Goal: Information Seeking & Learning: Find specific fact

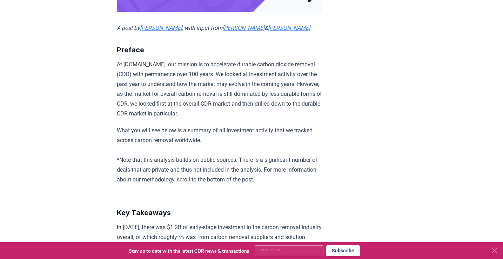
scroll to position [214, 0]
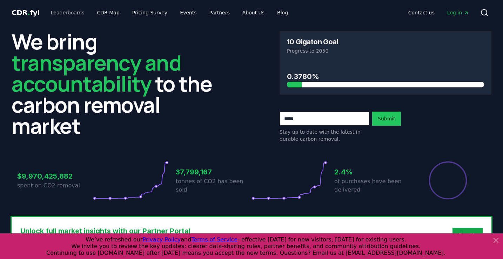
click at [63, 13] on link "Leaderboards" at bounding box center [67, 12] width 45 height 13
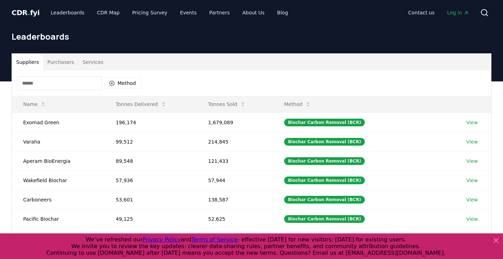
click at [66, 83] on input at bounding box center [60, 83] width 84 height 14
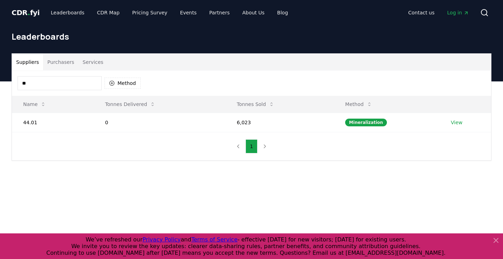
type input "*"
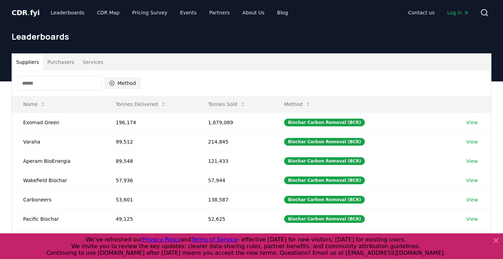
click at [116, 82] on button "Method" at bounding box center [123, 83] width 36 height 11
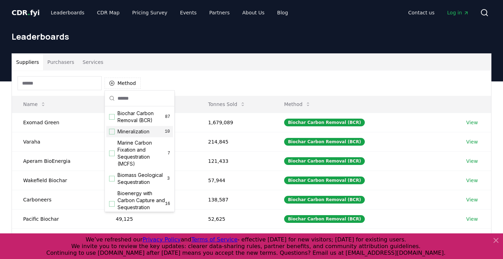
click at [118, 135] on div "Mineralization 10" at bounding box center [139, 131] width 67 height 11
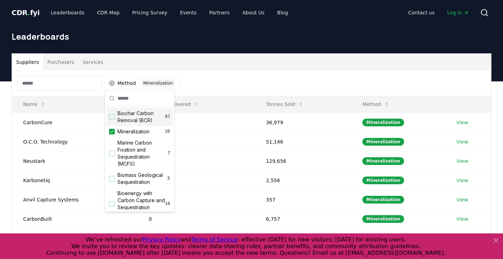
click at [208, 79] on div "Method 1 Mineralization" at bounding box center [251, 82] width 479 height 25
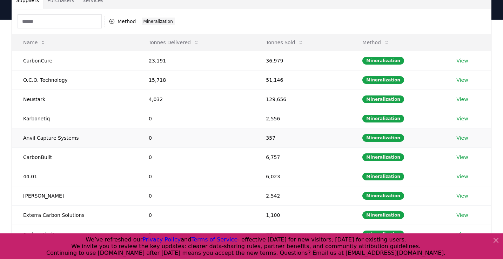
scroll to position [31, 0]
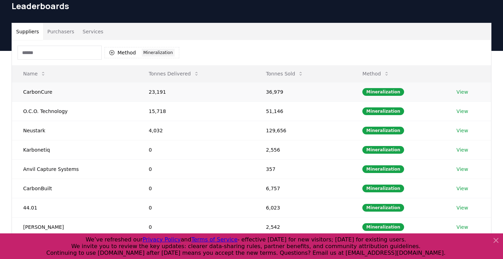
click at [24, 93] on td "CarbonCure" at bounding box center [75, 91] width 126 height 19
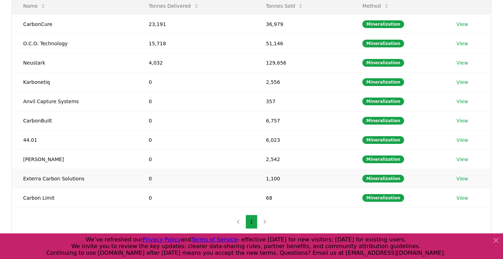
scroll to position [97, 0]
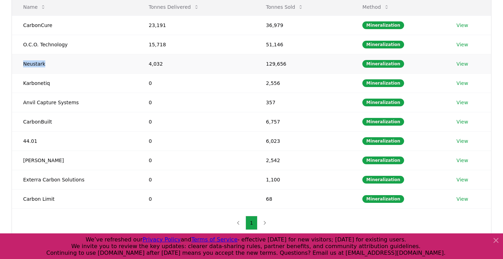
drag, startPoint x: 23, startPoint y: 63, endPoint x: 51, endPoint y: 63, distance: 28.1
click at [51, 63] on td "Neustark" at bounding box center [75, 63] width 126 height 19
copy td "Neustark"
